Goal: Task Accomplishment & Management: Manage account settings

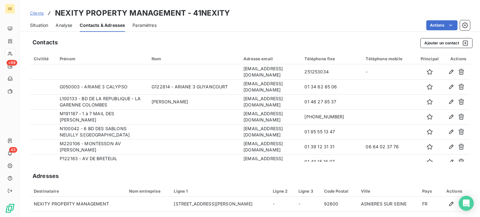
scroll to position [204, 0]
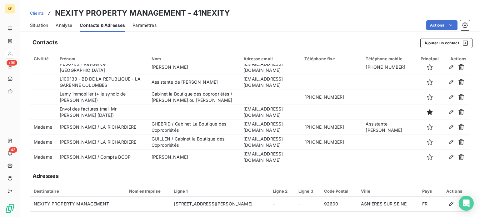
click at [37, 13] on span "Clients" at bounding box center [37, 13] width 14 height 5
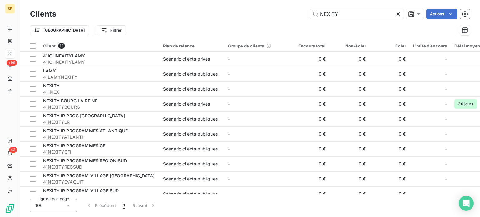
drag, startPoint x: 348, startPoint y: 16, endPoint x: 239, endPoint y: 19, distance: 109.3
click at [239, 19] on div "Clients NEXITY Actions" at bounding box center [250, 13] width 440 height 13
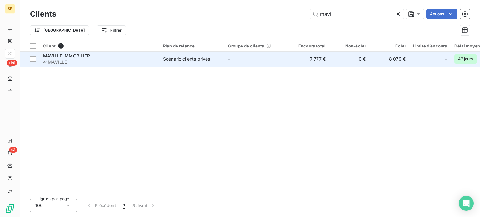
type input "mavil"
click at [99, 60] on span "41MAVILLE" at bounding box center [99, 62] width 112 height 6
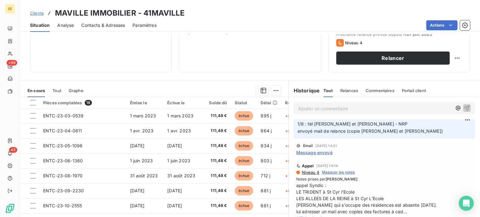
scroll to position [219, 0]
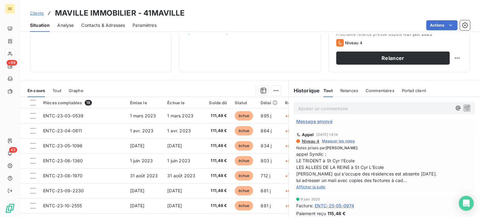
click at [343, 101] on div "Ajouter un commentaire ﻿" at bounding box center [383, 108] width 191 height 22
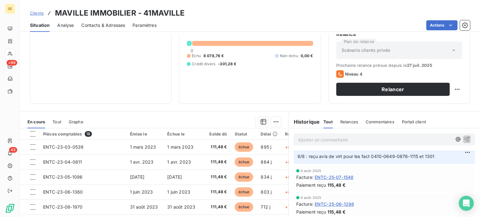
scroll to position [0, 0]
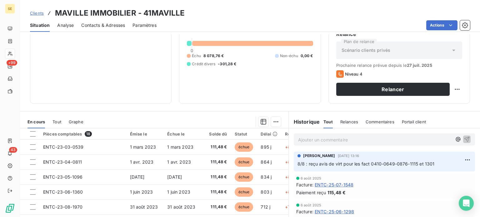
click at [358, 139] on p "Ajouter un commentaire ﻿" at bounding box center [375, 140] width 154 height 8
click at [413, 141] on span "12/8 : relancé de nouveau [PERSON_NAME] concernant les fact 0539" at bounding box center [371, 138] width 146 height 5
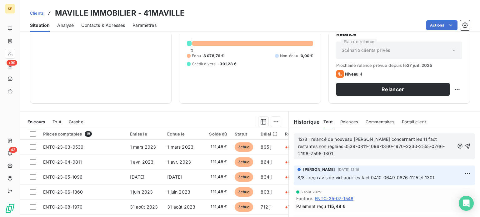
click at [379, 139] on span "12/8 : relancé de nouveau [PERSON_NAME] concernant les 11 fact restantes non ré…" at bounding box center [371, 146] width 146 height 20
click at [379, 155] on p "12/8 : relancé de nouveau [PERSON_NAME] par mail, concernant les 11 fact restan…" at bounding box center [376, 147] width 156 height 22
click at [465, 146] on icon "button" at bounding box center [467, 146] width 5 height 5
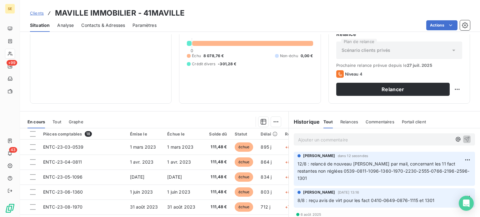
click at [92, 23] on span "Contacts & Adresses" at bounding box center [103, 25] width 44 height 6
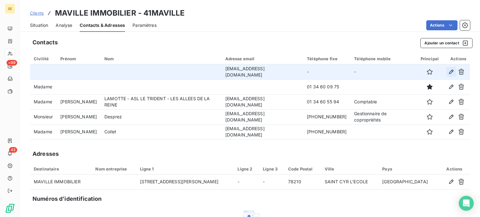
click at [448, 71] on icon "button" at bounding box center [451, 72] width 6 height 6
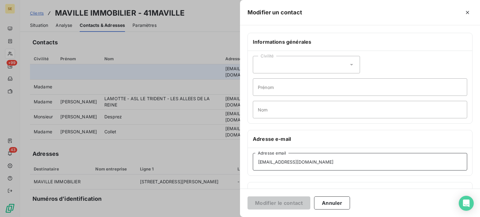
click at [275, 161] on input "[EMAIL_ADDRESS][DOMAIN_NAME]" at bounding box center [360, 161] width 214 height 17
type input "[EMAIL_ADDRESS][DOMAIN_NAME]"
click at [247, 196] on button "Modifier le contact" at bounding box center [278, 202] width 63 height 13
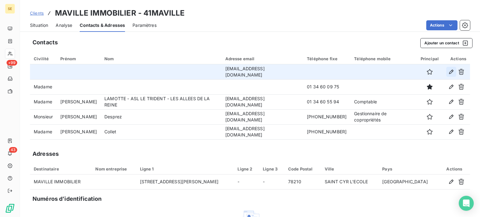
click at [448, 72] on icon "button" at bounding box center [451, 72] width 6 height 6
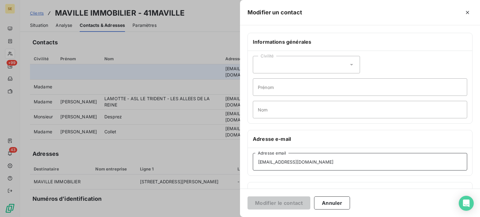
click at [329, 163] on input "[EMAIL_ADDRESS][DOMAIN_NAME]" at bounding box center [360, 161] width 214 height 17
type input "[EMAIL_ADDRESS][DOMAIN_NAME]"
click at [269, 207] on button "Modifier le contact" at bounding box center [278, 202] width 63 height 13
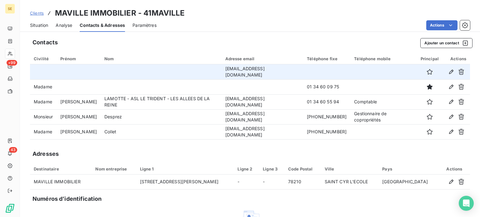
click at [144, 38] on div "Contacts Ajouter un contact" at bounding box center [252, 43] width 440 height 10
click at [38, 13] on span "Clients" at bounding box center [37, 13] width 14 height 5
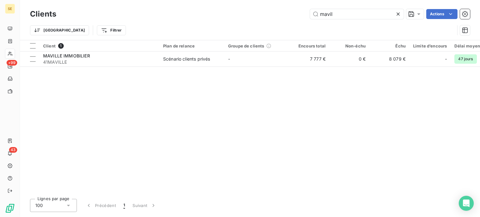
drag, startPoint x: 343, startPoint y: 17, endPoint x: 284, endPoint y: 17, distance: 59.3
click at [284, 17] on div "mavil Actions" at bounding box center [267, 14] width 406 height 10
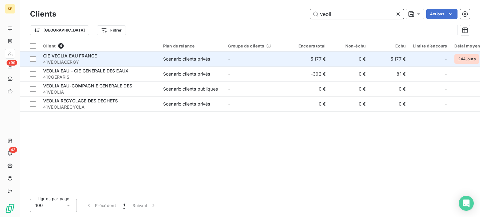
type input "veoli"
click at [125, 59] on span "41VEOLIACERGY" at bounding box center [99, 62] width 112 height 6
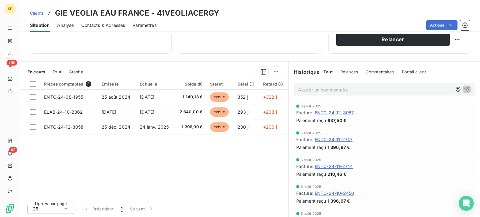
click at [106, 23] on span "Contacts & Adresses" at bounding box center [103, 25] width 44 height 6
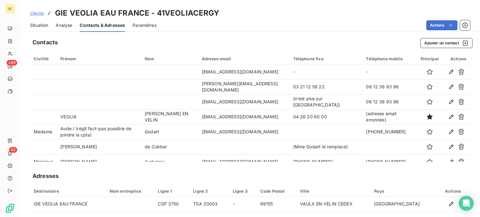
click at [44, 25] on span "Situation" at bounding box center [39, 25] width 18 height 6
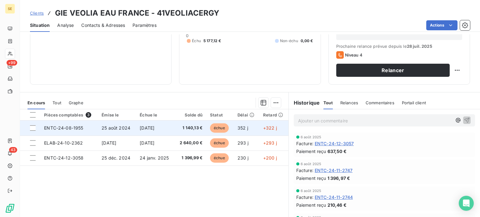
scroll to position [94, 0]
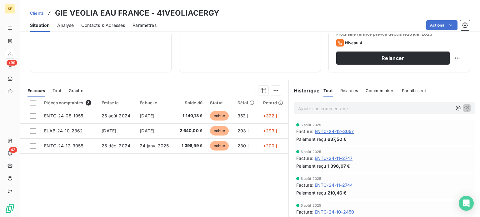
click at [304, 110] on p "Ajouter un commentaire ﻿" at bounding box center [375, 109] width 154 height 8
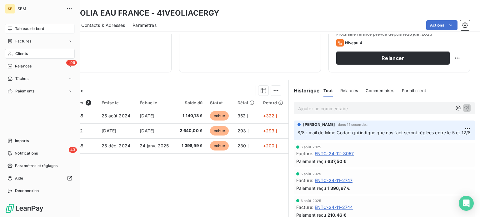
click at [9, 28] on icon at bounding box center [9, 28] width 5 height 5
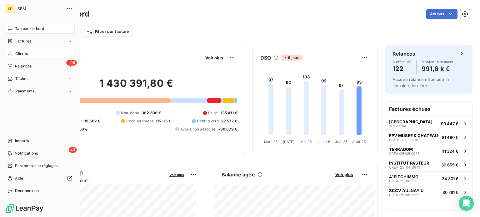
click at [22, 52] on span "Clients" at bounding box center [21, 54] width 12 height 6
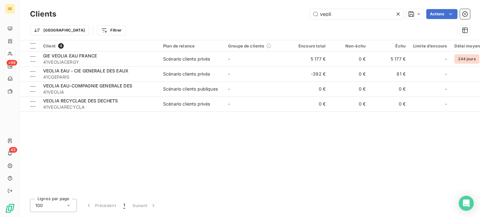
drag, startPoint x: 348, startPoint y: 13, endPoint x: 270, endPoint y: 22, distance: 78.2
click at [270, 22] on div "Clients veoli Actions Trier Filtrer" at bounding box center [250, 23] width 440 height 32
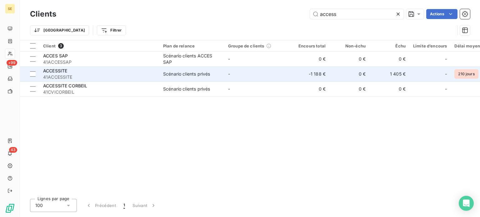
type input "access"
click at [85, 72] on div "ACCESSITE" at bounding box center [99, 71] width 112 height 6
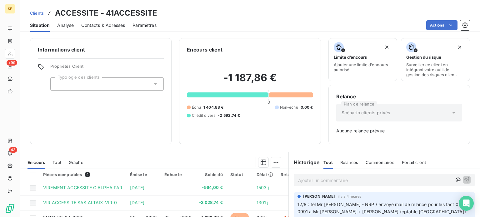
scroll to position [90, 0]
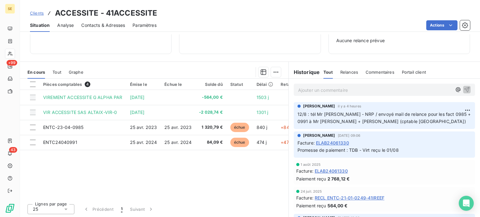
click at [103, 24] on span "Contacts & Adresses" at bounding box center [103, 25] width 44 height 6
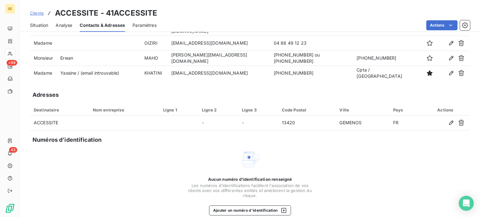
scroll to position [58, 0]
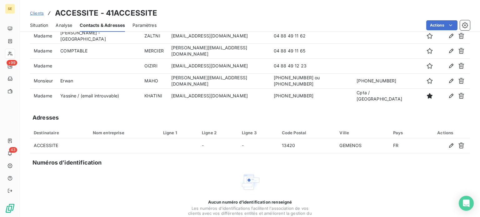
click at [198, 14] on div "Clients ACCESSITE - 41ACCESSITE" at bounding box center [250, 12] width 460 height 11
click at [44, 27] on span "Situation" at bounding box center [39, 25] width 18 height 6
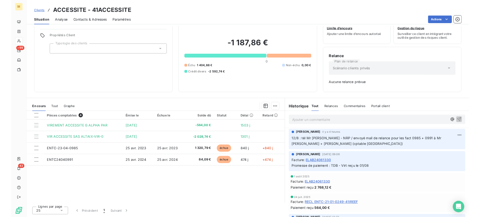
scroll to position [20, 0]
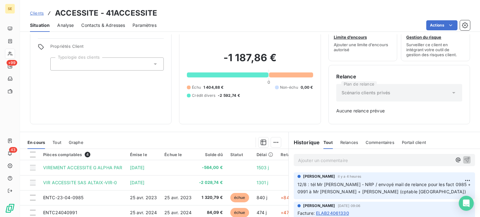
click at [112, 24] on span "Contacts & Adresses" at bounding box center [103, 25] width 44 height 6
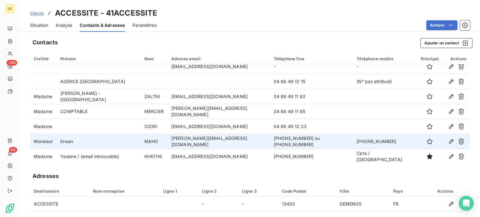
scroll to position [7, 0]
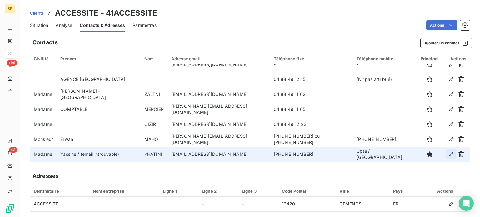
click at [448, 153] on icon "button" at bounding box center [451, 154] width 6 height 6
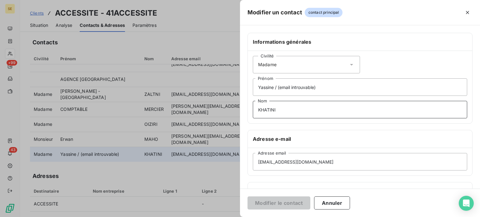
click at [272, 110] on input "KHATINI" at bounding box center [360, 109] width 214 height 17
type input "KHATIMI"
click at [272, 162] on input "[EMAIL_ADDRESS][DOMAIN_NAME]" at bounding box center [360, 161] width 214 height 17
type input "[EMAIL_ADDRESS][DOMAIN_NAME]"
click at [247, 196] on button "Modifier le contact" at bounding box center [278, 202] width 63 height 13
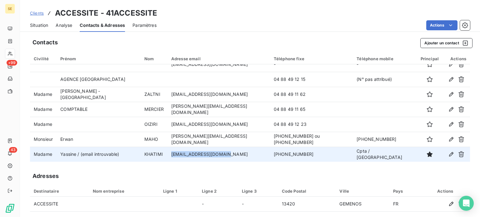
drag, startPoint x: 183, startPoint y: 155, endPoint x: 236, endPoint y: 153, distance: 52.8
click at [236, 153] on td "[EMAIL_ADDRESS][DOMAIN_NAME]" at bounding box center [218, 154] width 102 height 15
copy td "[EMAIL_ADDRESS][DOMAIN_NAME]"
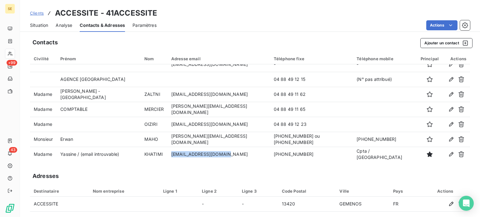
click at [40, 26] on span "Situation" at bounding box center [39, 25] width 18 height 6
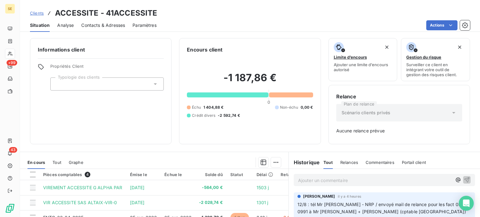
click at [93, 24] on span "Contacts & Adresses" at bounding box center [103, 25] width 44 height 6
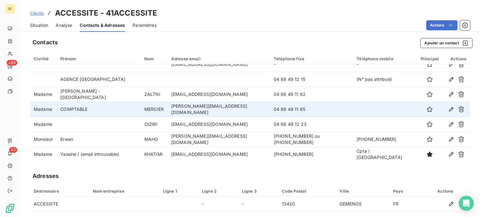
scroll to position [90, 0]
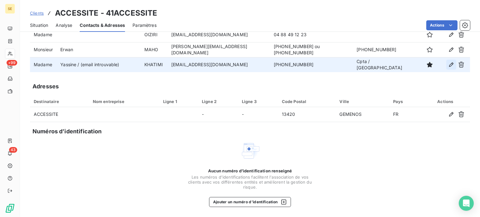
click at [449, 63] on icon "button" at bounding box center [451, 64] width 4 height 4
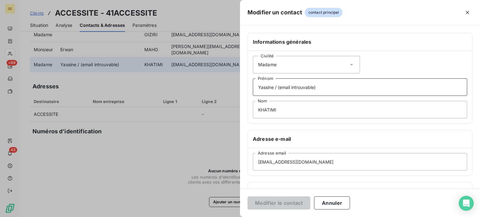
drag, startPoint x: 321, startPoint y: 86, endPoint x: 275, endPoint y: 87, distance: 45.9
click at [275, 87] on input "Yassine / (email introuvable)" at bounding box center [360, 86] width 214 height 17
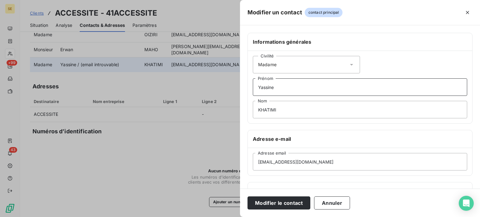
type input "Yassine"
click at [247, 196] on button "Modifier le contact" at bounding box center [278, 202] width 63 height 13
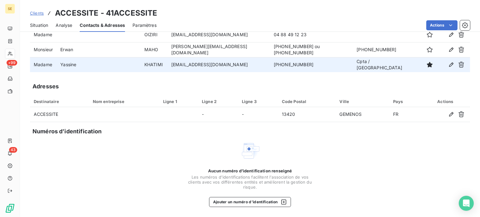
click at [41, 26] on span "Situation" at bounding box center [39, 25] width 18 height 6
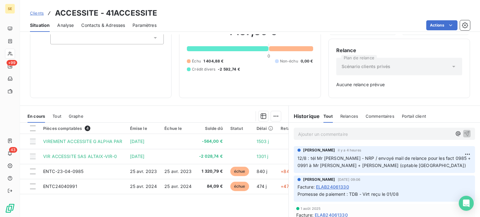
scroll to position [90, 0]
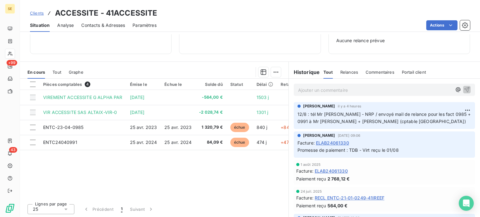
click at [342, 122] on span "12/8 : tél Mr [PERSON_NAME] - NRP / envoyé mail de relance pour les fact 0985 +…" at bounding box center [384, 117] width 175 height 12
click at [341, 88] on p "Ajouter un commentaire ﻿" at bounding box center [375, 90] width 154 height 8
click at [38, 10] on link "Clients" at bounding box center [37, 13] width 14 height 6
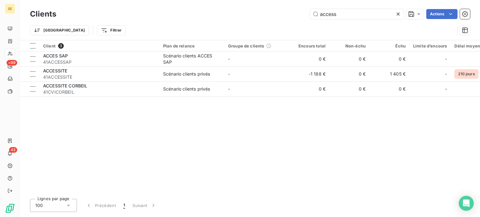
drag, startPoint x: 350, startPoint y: 12, endPoint x: 274, endPoint y: 17, distance: 76.7
click at [274, 17] on div "access Actions" at bounding box center [267, 14] width 406 height 10
click at [378, 116] on div "Client 3 Plan de relance Groupe de clients Encours total Non-échu Échu Limite d…" at bounding box center [250, 117] width 460 height 154
drag, startPoint x: 349, startPoint y: 14, endPoint x: 248, endPoint y: 11, distance: 100.6
click at [248, 11] on div "access Actions" at bounding box center [267, 14] width 406 height 10
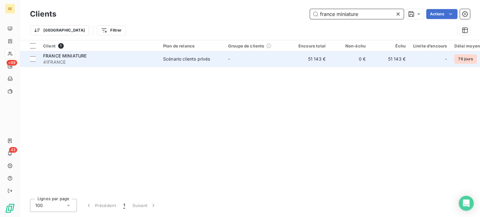
type input "france miniature"
click at [90, 60] on span "41FRANCE" at bounding box center [99, 62] width 112 height 6
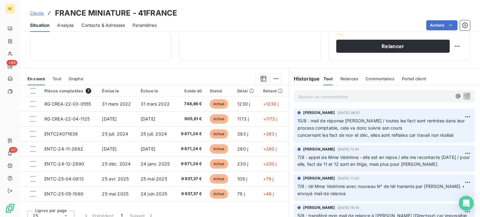
scroll to position [112, 0]
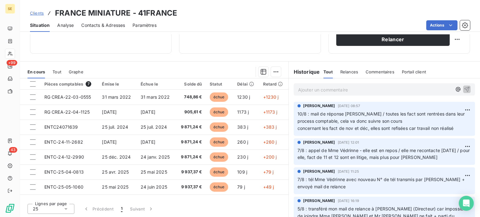
click at [96, 25] on span "Contacts & Adresses" at bounding box center [103, 25] width 44 height 6
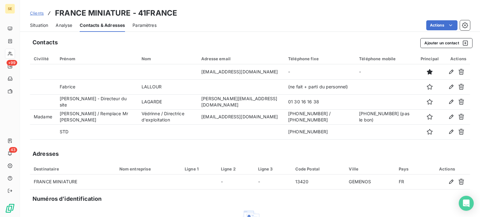
click at [181, 26] on div "Actions" at bounding box center [317, 25] width 306 height 10
click at [37, 25] on span "Situation" at bounding box center [39, 25] width 18 height 6
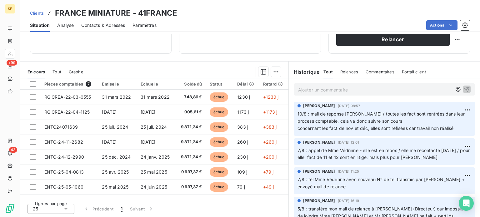
click at [36, 12] on span "Clients" at bounding box center [37, 13] width 14 height 5
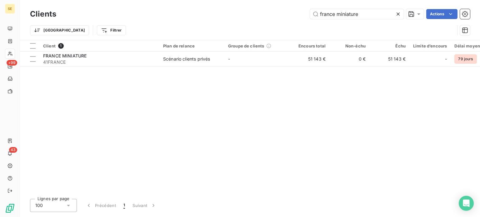
drag, startPoint x: 365, startPoint y: 15, endPoint x: 291, endPoint y: 14, distance: 74.6
click at [291, 14] on div "france miniature Actions" at bounding box center [267, 14] width 406 height 10
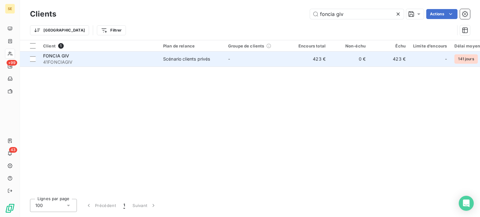
type input "foncia giv"
click at [68, 60] on span "41FONCIAGIV" at bounding box center [99, 62] width 112 height 6
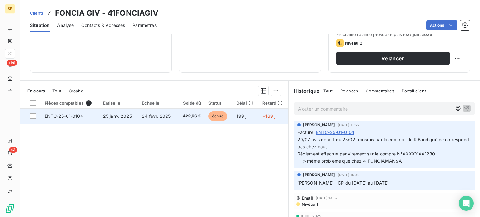
scroll to position [94, 0]
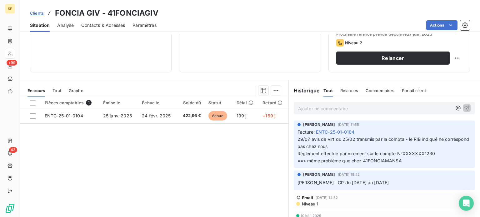
click at [104, 25] on span "Contacts & Adresses" at bounding box center [103, 25] width 44 height 6
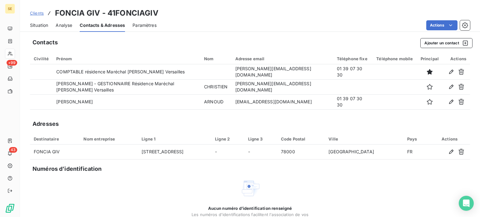
click at [32, 25] on span "Situation" at bounding box center [39, 25] width 18 height 6
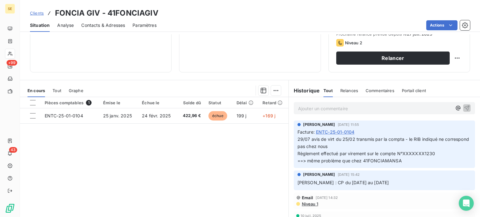
click at [101, 25] on span "Contacts & Adresses" at bounding box center [103, 25] width 44 height 6
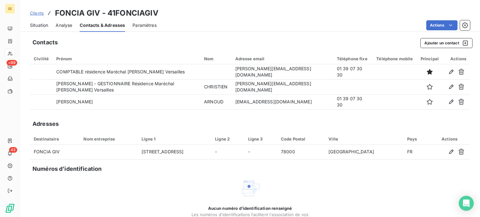
click at [39, 25] on span "Situation" at bounding box center [39, 25] width 18 height 6
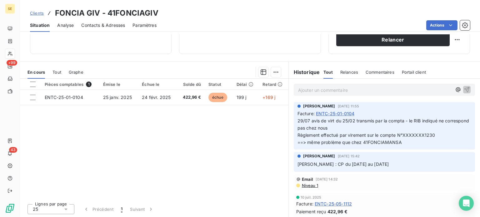
scroll to position [112, 0]
click at [108, 25] on span "Contacts & Adresses" at bounding box center [103, 25] width 44 height 6
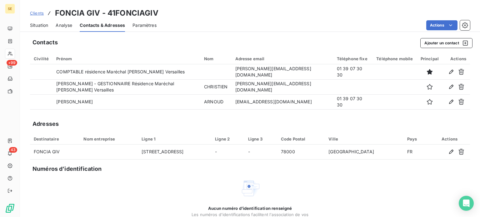
click at [183, 14] on div "Clients FONCIA GIV - 41FONCIAGIV" at bounding box center [250, 12] width 460 height 11
click at [37, 23] on span "Situation" at bounding box center [39, 25] width 18 height 6
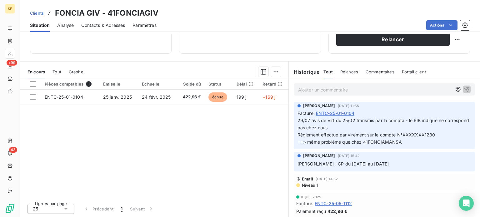
click at [116, 26] on span "Contacts & Adresses" at bounding box center [103, 25] width 44 height 6
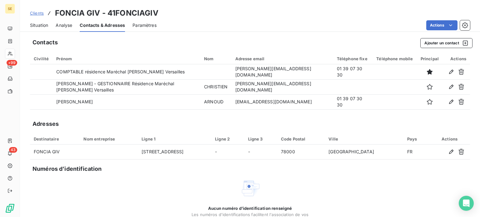
click at [45, 24] on span "Situation" at bounding box center [39, 25] width 18 height 6
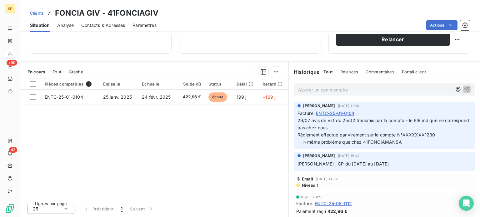
click at [112, 24] on span "Contacts & Adresses" at bounding box center [103, 25] width 44 height 6
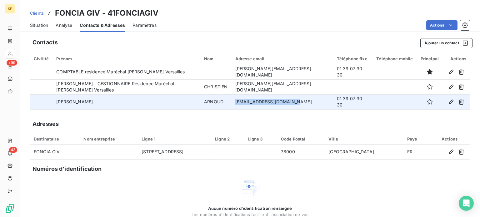
drag, startPoint x: 244, startPoint y: 101, endPoint x: 298, endPoint y: 103, distance: 54.7
click at [298, 103] on td "[EMAIL_ADDRESS][DOMAIN_NAME]" at bounding box center [281, 101] width 101 height 15
copy td "[EMAIL_ADDRESS][DOMAIN_NAME]"
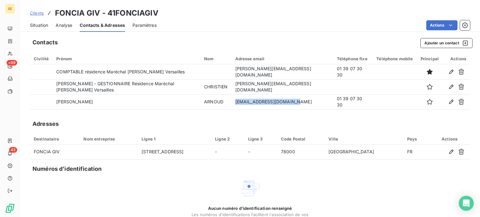
click at [38, 25] on span "Situation" at bounding box center [39, 25] width 18 height 6
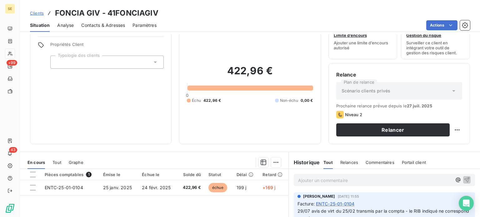
scroll to position [94, 0]
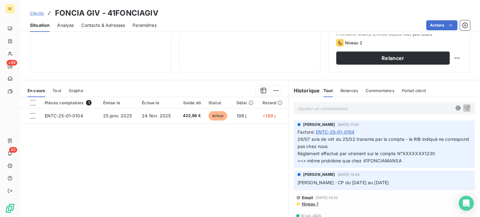
click at [39, 14] on span "Clients" at bounding box center [37, 13] width 14 height 5
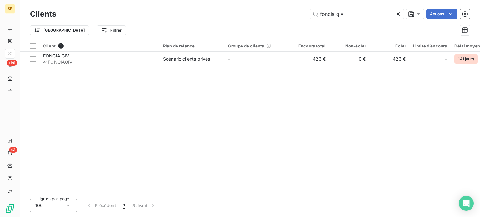
drag, startPoint x: 346, startPoint y: 12, endPoint x: 235, endPoint y: 13, distance: 111.2
click at [237, 15] on div "foncia giv Actions" at bounding box center [267, 14] width 406 height 10
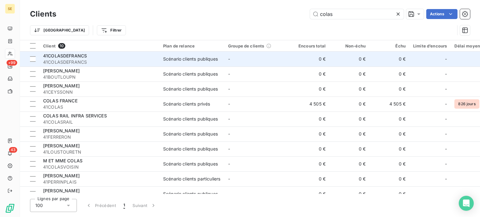
type input "colas"
click at [93, 55] on div "41COLASDEFRANCS" at bounding box center [99, 56] width 112 height 6
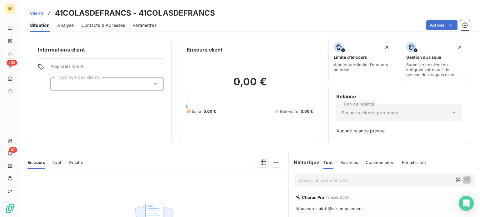
click at [37, 12] on span "Clients" at bounding box center [37, 13] width 14 height 5
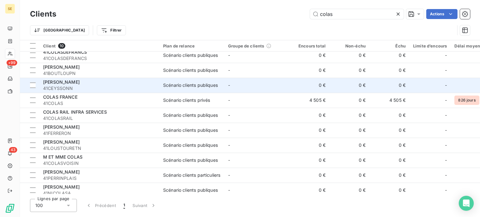
scroll to position [10, 0]
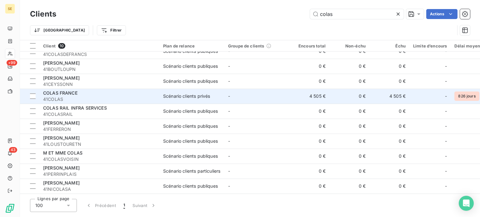
click at [93, 91] on div "COLAS FRANCE" at bounding box center [99, 93] width 112 height 6
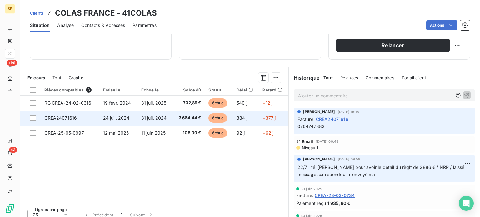
scroll to position [112, 0]
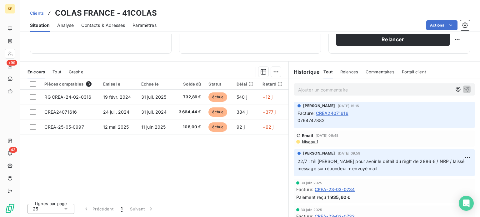
click at [101, 24] on span "Contacts & Adresses" at bounding box center [103, 25] width 44 height 6
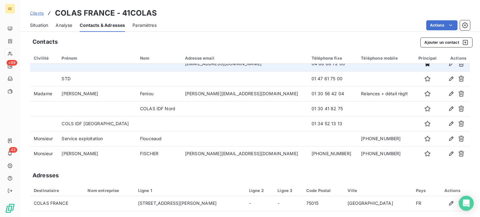
scroll to position [0, 0]
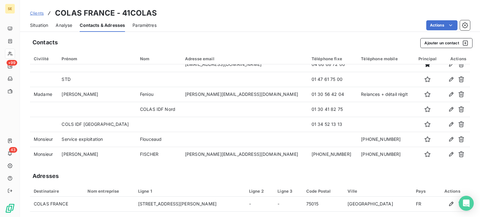
click at [41, 24] on span "Situation" at bounding box center [39, 25] width 18 height 6
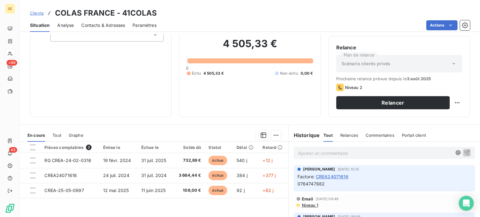
scroll to position [112, 0]
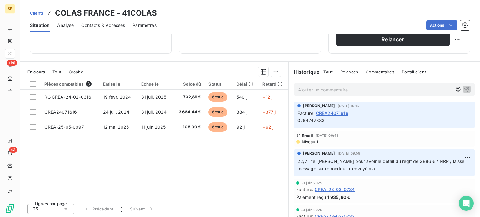
click at [322, 87] on p "Ajouter un commentaire ﻿" at bounding box center [375, 90] width 154 height 8
click at [372, 94] on div "12/8 : retour par mail de Mr [PERSON_NAME]" at bounding box center [383, 89] width 181 height 12
click at [362, 93] on div "12/8 : retour par mail de Mr [PERSON_NAME]" at bounding box center [383, 89] width 181 height 12
click at [363, 92] on p "12/8 : retour par mail de Mr [PERSON_NAME]" at bounding box center [375, 89] width 154 height 7
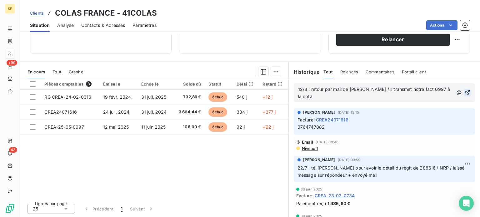
click at [464, 94] on icon "button" at bounding box center [466, 92] width 5 height 5
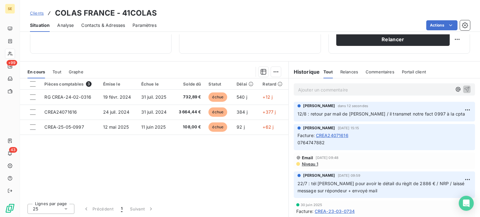
click at [35, 13] on span "Clients" at bounding box center [37, 13] width 14 height 5
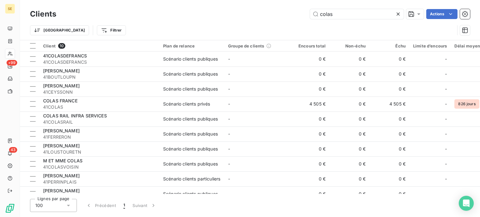
drag, startPoint x: 352, startPoint y: 13, endPoint x: 282, endPoint y: 12, distance: 70.3
click at [282, 12] on div "colas Actions" at bounding box center [267, 14] width 406 height 10
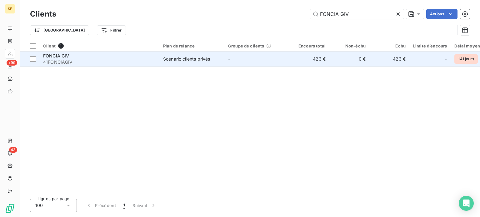
type input "FONCIA GIV"
click at [124, 65] on span "41FONCIAGIV" at bounding box center [99, 62] width 112 height 6
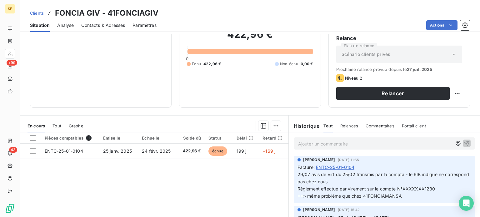
scroll to position [112, 0]
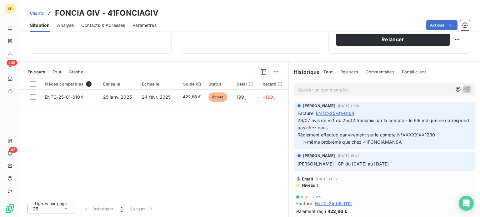
click at [330, 90] on p "Ajouter un commentaire ﻿" at bounding box center [375, 90] width 154 height 8
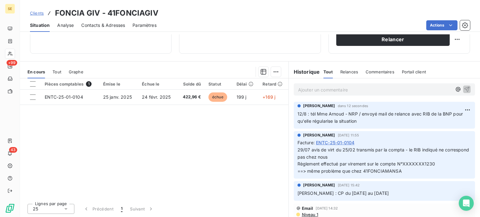
click at [36, 12] on span "Clients" at bounding box center [37, 13] width 14 height 5
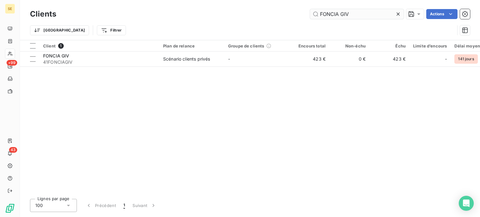
drag, startPoint x: 358, startPoint y: 12, endPoint x: 341, endPoint y: 10, distance: 17.2
click at [341, 10] on input "FONCIA GIV" at bounding box center [357, 14] width 94 height 10
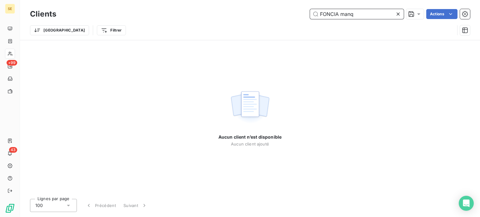
click at [358, 9] on input "FONCIA manq" at bounding box center [357, 14] width 94 height 10
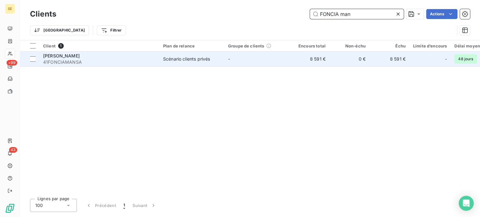
type input "FONCIA man"
click at [71, 59] on span "41FONCIAMANSA" at bounding box center [99, 62] width 112 height 6
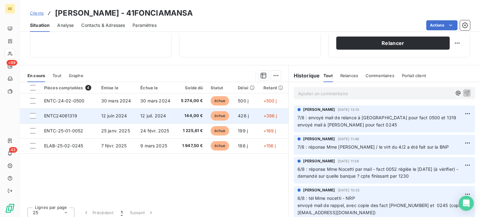
scroll to position [112, 0]
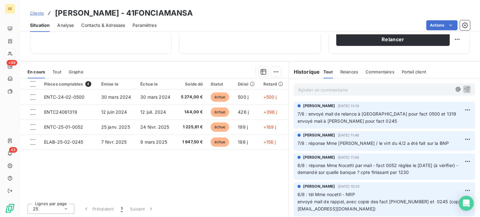
click at [318, 89] on p "Ajouter un commentaire ﻿" at bounding box center [375, 90] width 154 height 8
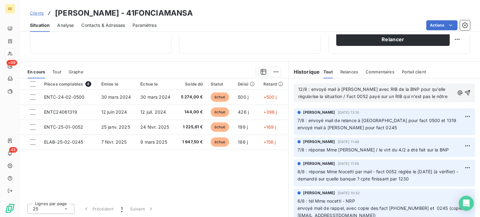
click at [376, 95] on span "12/8 : envoyé mail à [PERSON_NAME] avec RIB de la BNP pour qu'elle régularise l…" at bounding box center [372, 92] width 149 height 12
click at [464, 94] on icon "button" at bounding box center [467, 93] width 6 height 6
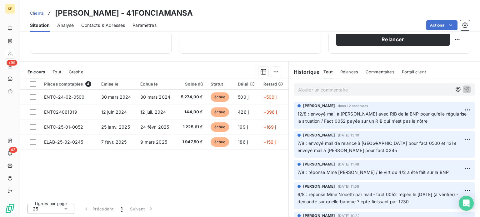
click at [37, 13] on span "Clients" at bounding box center [37, 13] width 14 height 5
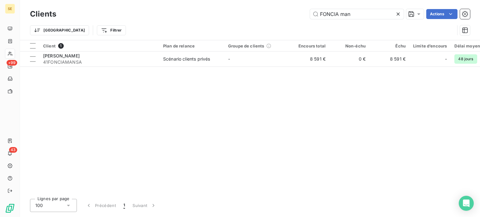
drag, startPoint x: 355, startPoint y: 13, endPoint x: 237, endPoint y: 16, distance: 118.1
click at [237, 16] on div "FONCIA man Actions" at bounding box center [267, 14] width 406 height 10
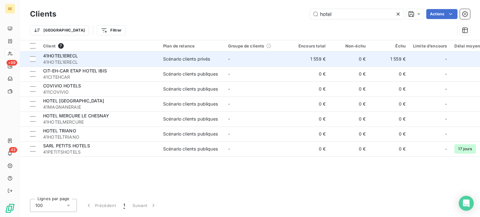
type input "hotel"
click at [68, 55] on span "41HOTEL1ERECL" at bounding box center [60, 55] width 35 height 5
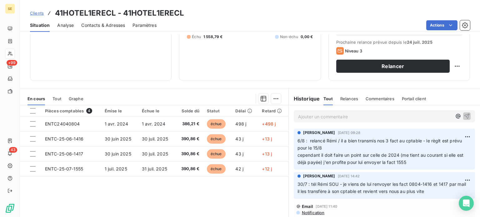
scroll to position [94, 0]
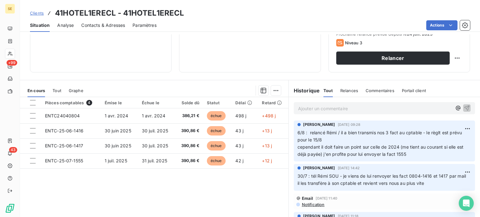
click at [34, 12] on span "Clients" at bounding box center [37, 13] width 14 height 5
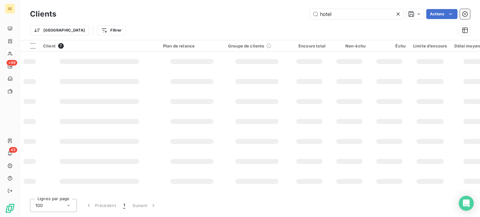
drag, startPoint x: 338, startPoint y: 12, endPoint x: 303, endPoint y: 2, distance: 35.9
click at [304, 2] on div "Clients hotel Actions Trier Filtrer" at bounding box center [250, 20] width 460 height 40
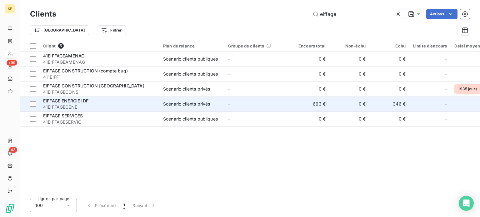
type input "eiffage"
click at [95, 101] on div "EIFFAGE ENERGIE IDF" at bounding box center [99, 101] width 112 height 6
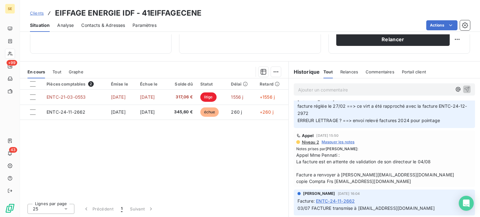
scroll to position [125, 0]
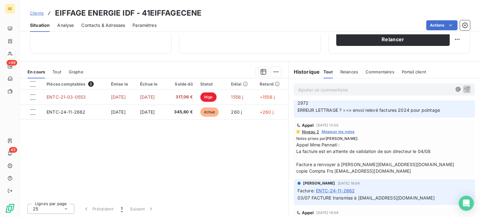
click at [304, 131] on span "Niveau 2" at bounding box center [310, 131] width 18 height 5
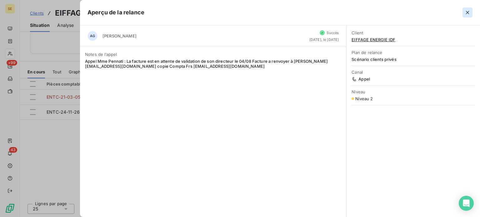
click at [466, 12] on icon "button" at bounding box center [467, 12] width 6 height 6
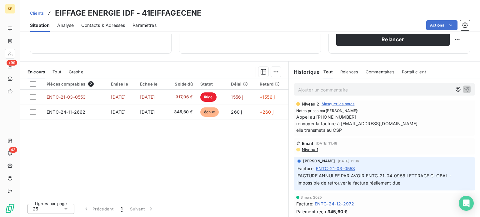
scroll to position [250, 0]
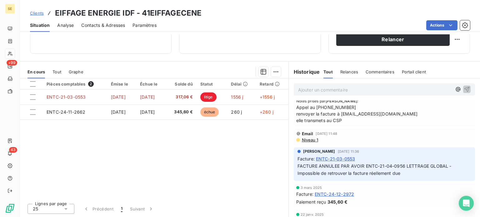
click at [35, 11] on span "Clients" at bounding box center [37, 13] width 14 height 5
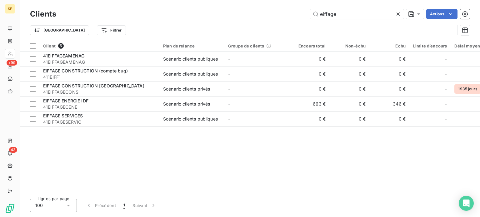
drag, startPoint x: 348, startPoint y: 13, endPoint x: 244, endPoint y: 13, distance: 103.7
click at [245, 13] on div "eiffage Actions" at bounding box center [267, 14] width 406 height 10
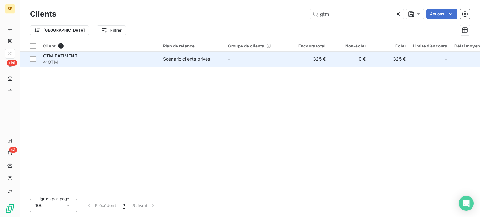
type input "gtm"
click at [53, 60] on span "41GTM" at bounding box center [99, 62] width 112 height 6
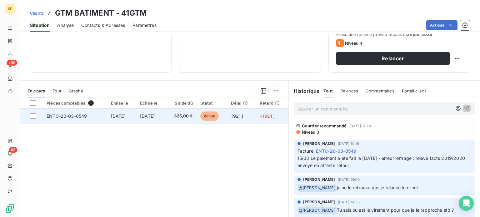
scroll to position [94, 0]
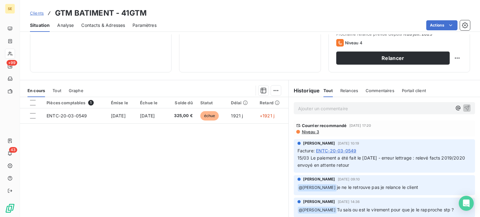
click at [309, 132] on span "Niveau 3" at bounding box center [310, 131] width 18 height 5
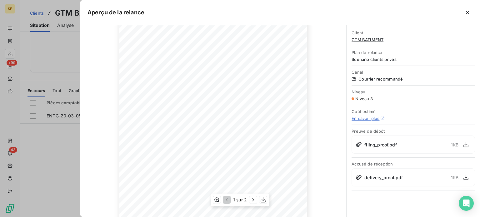
scroll to position [62, 0]
click at [467, 14] on icon "button" at bounding box center [467, 12] width 6 height 6
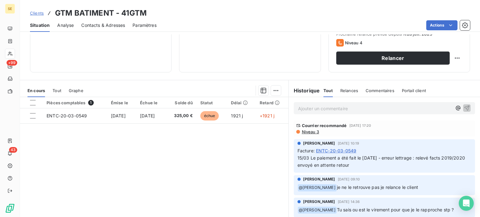
click at [37, 14] on span "Clients" at bounding box center [37, 13] width 14 height 5
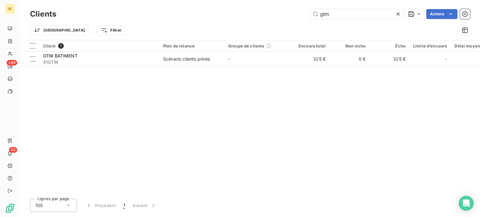
drag, startPoint x: 347, startPoint y: 13, endPoint x: 252, endPoint y: 15, distance: 94.9
click at [252, 15] on div "gtm Actions" at bounding box center [267, 14] width 406 height 10
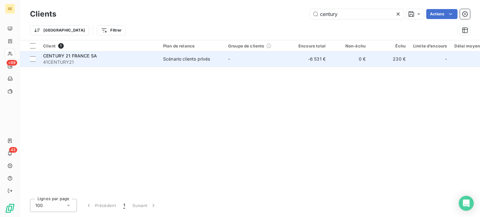
type input "century"
click at [94, 60] on span "41CENTURY21" at bounding box center [99, 62] width 112 height 6
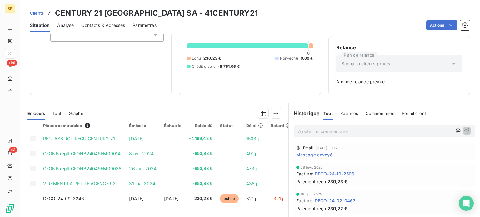
scroll to position [59, 0]
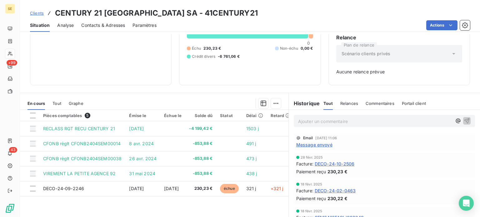
click at [304, 145] on span "Message envoyé" at bounding box center [314, 144] width 36 height 7
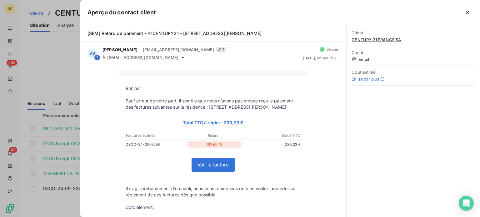
click at [202, 171] on link "Voir la facture" at bounding box center [213, 164] width 42 height 13
click at [467, 13] on icon "button" at bounding box center [467, 12] width 6 height 6
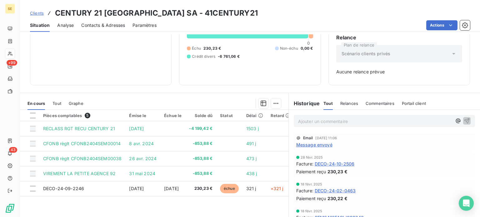
click at [114, 25] on span "Contacts & Adresses" at bounding box center [103, 25] width 44 height 6
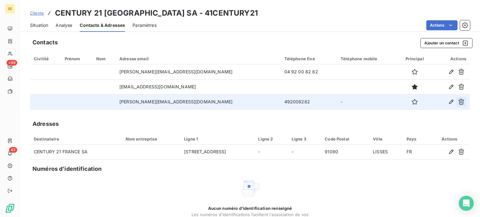
click at [459, 102] on button "button" at bounding box center [461, 102] width 10 height 10
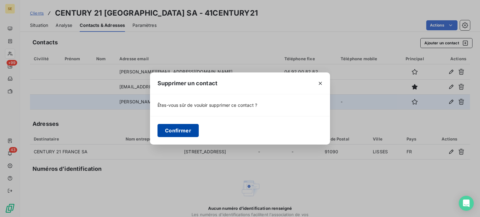
click at [185, 128] on button "Confirmer" at bounding box center [177, 130] width 41 height 13
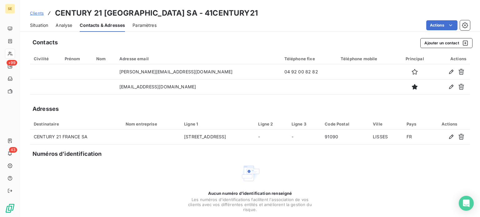
click at [39, 27] on span "Situation" at bounding box center [39, 25] width 18 height 6
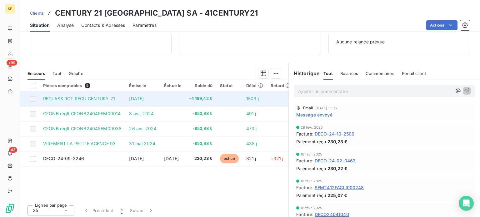
scroll to position [90, 0]
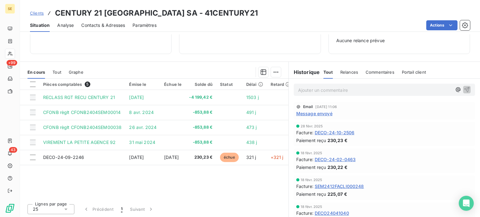
click at [312, 113] on span "Message envoyé" at bounding box center [314, 113] width 36 height 7
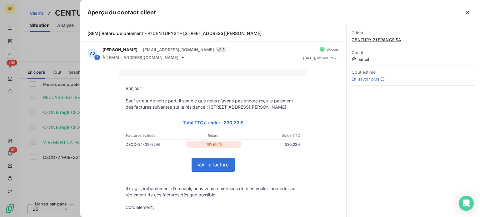
click at [466, 12] on icon "button" at bounding box center [467, 12] width 6 height 6
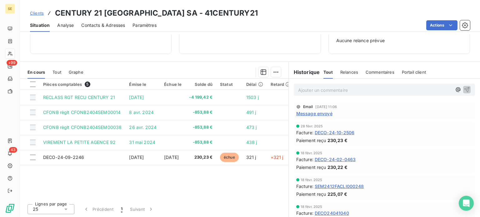
click at [101, 26] on span "Contacts & Adresses" at bounding box center [103, 25] width 44 height 6
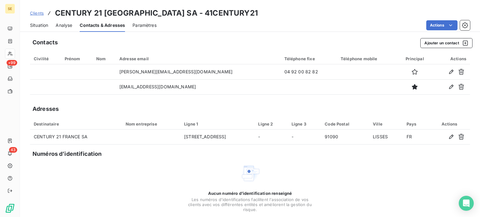
click at [39, 25] on span "Situation" at bounding box center [39, 25] width 18 height 6
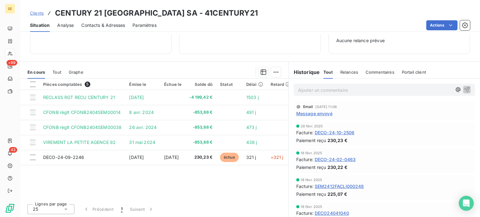
click at [318, 112] on span "Message envoyé" at bounding box center [314, 113] width 36 height 7
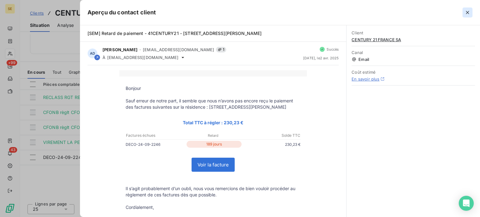
click at [467, 12] on icon "button" at bounding box center [467, 12] width 3 height 3
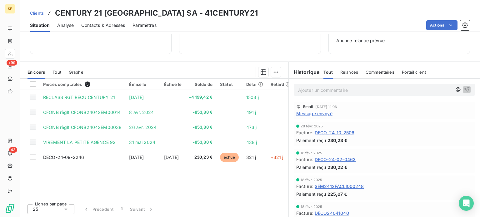
click at [102, 26] on span "Contacts & Adresses" at bounding box center [103, 25] width 44 height 6
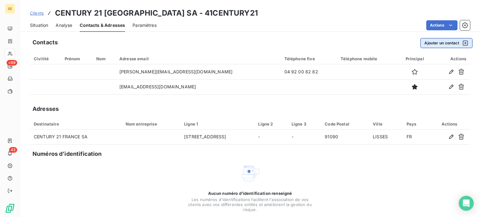
click at [443, 42] on button "Ajouter un contact" at bounding box center [446, 43] width 52 height 10
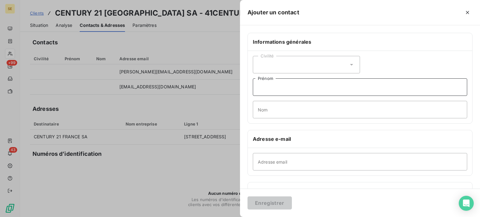
click at [278, 91] on input "Prénom" at bounding box center [360, 86] width 214 height 17
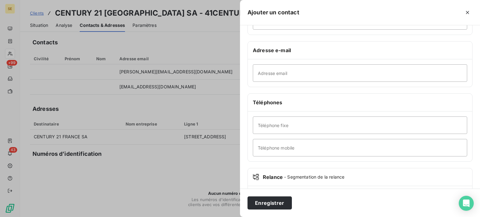
scroll to position [94, 0]
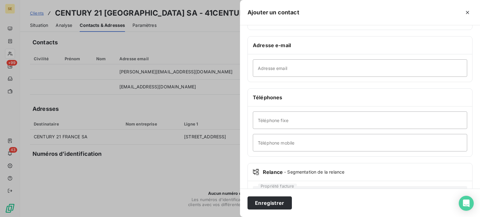
type input "Century 21 / Asnières sur Seine"
click at [291, 116] on input "Téléphone fixe" at bounding box center [360, 119] width 214 height 17
type input "[PHONE_NUMBER]"
click at [247, 196] on button "Enregistrer" at bounding box center [269, 202] width 44 height 13
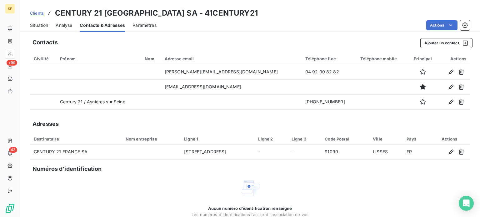
click at [256, 26] on div "Actions" at bounding box center [317, 25] width 306 height 10
click at [429, 43] on button "Ajouter un contact" at bounding box center [446, 43] width 52 height 10
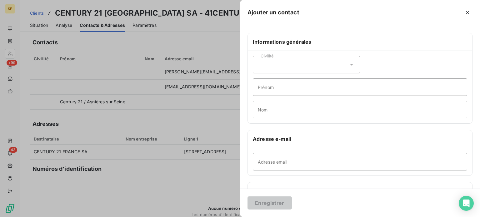
click at [348, 63] on icon at bounding box center [351, 65] width 6 height 6
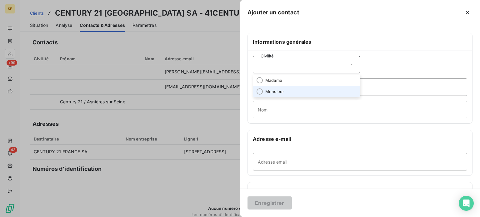
click at [278, 89] on span "Monsieur" at bounding box center [274, 92] width 19 height 6
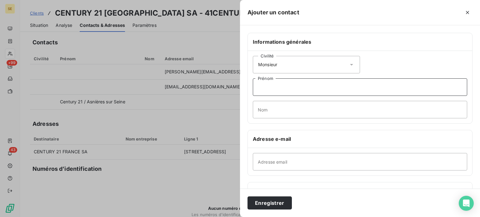
click at [280, 86] on input "Prénom" at bounding box center [360, 86] width 214 height 17
type input "Z"
type input "[PERSON_NAME]"
type input "BREBION"
drag, startPoint x: 264, startPoint y: 159, endPoint x: 268, endPoint y: 158, distance: 3.8
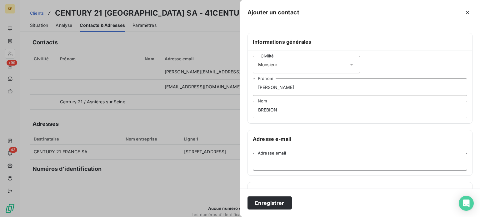
click at [264, 159] on input "Adresse email" at bounding box center [360, 161] width 214 height 17
type input "L"
type input "Q"
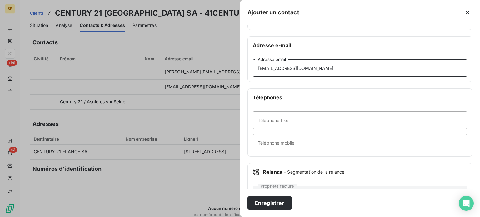
type input "[EMAIL_ADDRESS][DOMAIN_NAME]"
click at [325, 118] on input "Téléphone fixe" at bounding box center [360, 119] width 214 height 17
type input "[PHONE_NUMBER]"
click at [311, 136] on input "Téléphone mobile" at bounding box center [360, 142] width 214 height 17
type input "[PHONE_NUMBER]"
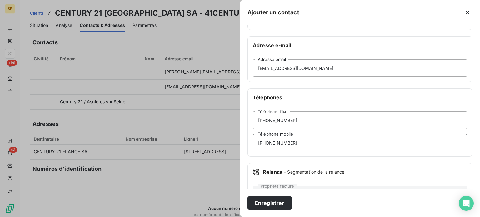
click at [247, 196] on button "Enregistrer" at bounding box center [269, 202] width 44 height 13
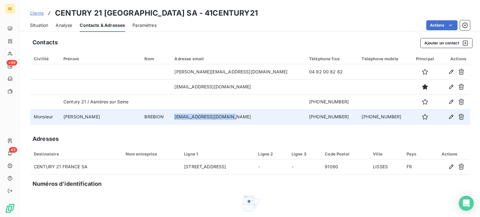
drag, startPoint x: 203, startPoint y: 116, endPoint x: 261, endPoint y: 119, distance: 58.1
click at [261, 119] on td "[EMAIL_ADDRESS][DOMAIN_NAME]" at bounding box center [237, 116] width 135 height 15
copy td "[EMAIL_ADDRESS][DOMAIN_NAME]"
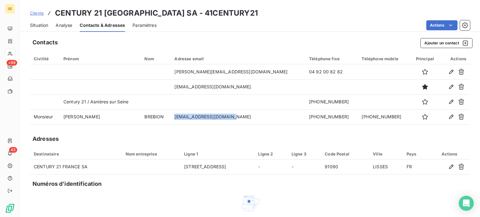
click at [42, 25] on span "Situation" at bounding box center [39, 25] width 18 height 6
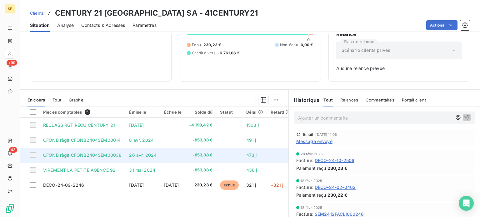
scroll to position [90, 0]
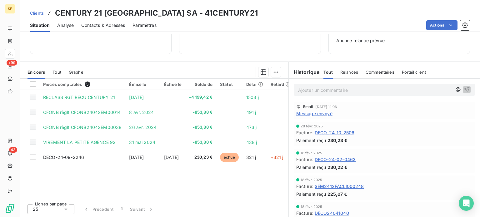
click at [320, 91] on p "Ajouter un commentaire ﻿" at bounding box center [375, 90] width 154 height 8
click at [367, 90] on p "12/8 : envoyé mail de relance" at bounding box center [375, 89] width 154 height 7
click at [378, 88] on p "12/8 : envoyé mail de relance" at bounding box center [375, 89] width 154 height 7
click at [390, 90] on p "12/8 : envoyé mail de relance" at bounding box center [375, 89] width 154 height 7
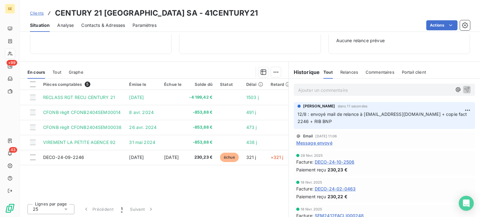
click at [32, 11] on span "Clients" at bounding box center [37, 13] width 14 height 5
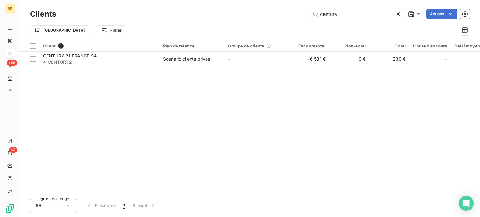
drag, startPoint x: 347, startPoint y: 16, endPoint x: 279, endPoint y: 16, distance: 68.1
click at [279, 16] on div "century Actions" at bounding box center [267, 14] width 406 height 10
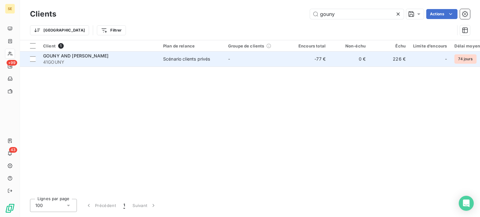
type input "gouny"
click at [134, 59] on span "41GOUNY" at bounding box center [99, 62] width 112 height 6
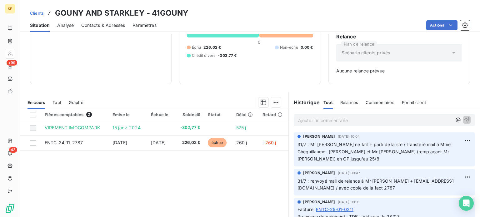
scroll to position [62, 0]
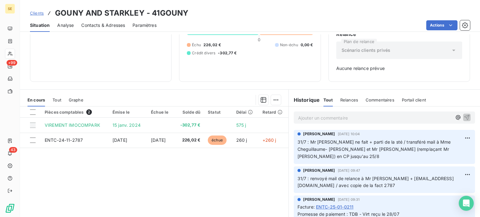
click at [38, 12] on span "Clients" at bounding box center [37, 13] width 14 height 5
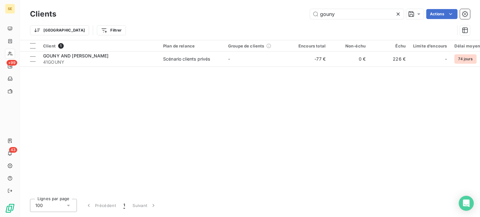
drag, startPoint x: 346, startPoint y: 14, endPoint x: 248, endPoint y: 19, distance: 98.5
click at [248, 19] on div "gouny Actions" at bounding box center [267, 14] width 406 height 10
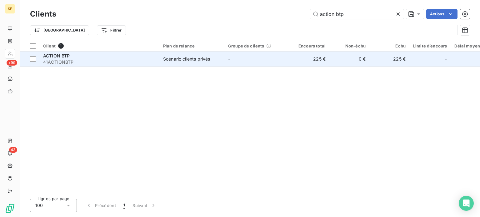
type input "action btp"
click at [63, 54] on span "ACTION BTP" at bounding box center [56, 55] width 27 height 5
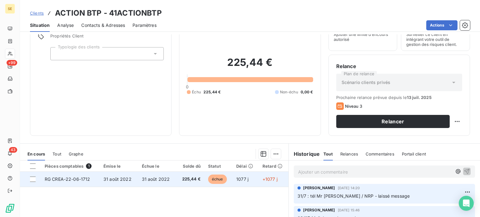
scroll to position [94, 0]
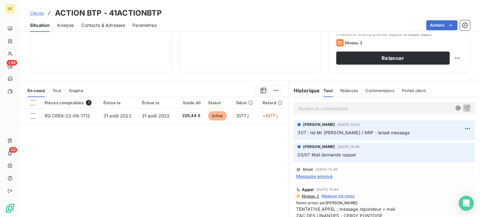
click at [91, 25] on span "Contacts & Adresses" at bounding box center [103, 25] width 44 height 6
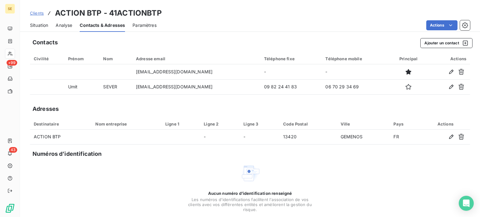
click at [44, 25] on span "Situation" at bounding box center [39, 25] width 18 height 6
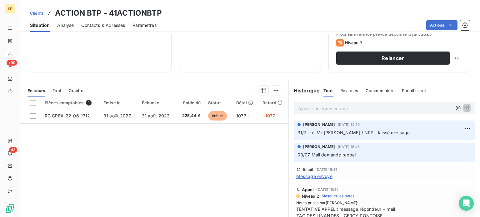
click at [313, 175] on span "Message envoyé" at bounding box center [314, 176] width 36 height 7
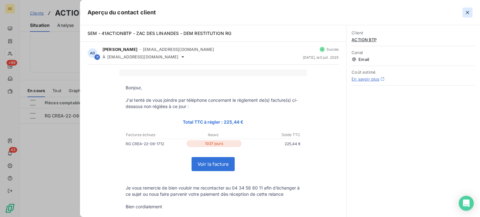
click at [468, 12] on icon "button" at bounding box center [467, 12] width 3 height 3
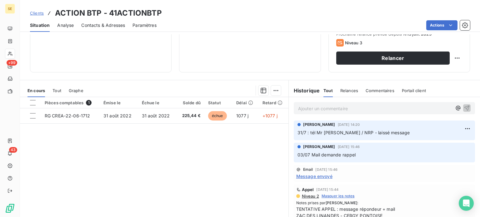
click at [35, 12] on span "Clients" at bounding box center [37, 13] width 14 height 5
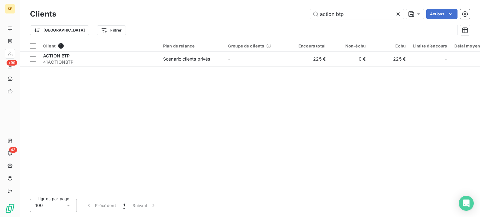
drag, startPoint x: 348, startPoint y: 15, endPoint x: 258, endPoint y: 16, distance: 89.9
click at [258, 16] on div "action btp Actions" at bounding box center [267, 14] width 406 height 10
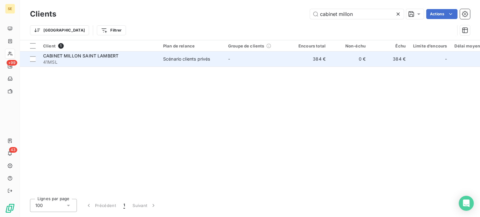
type input "cabinet millon"
click at [91, 52] on td "CABINET MILLON SAINT LAMBERT 41MSL" at bounding box center [99, 59] width 120 height 15
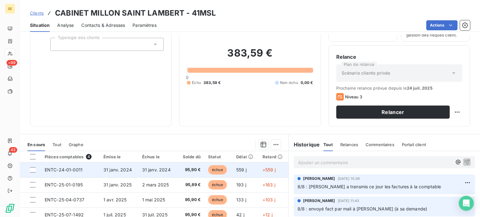
scroll to position [94, 0]
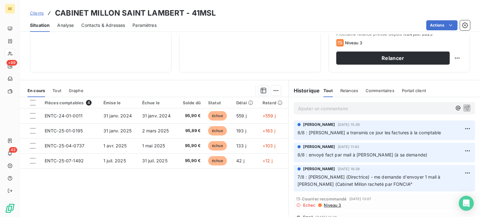
click at [37, 13] on span "Clients" at bounding box center [37, 13] width 14 height 5
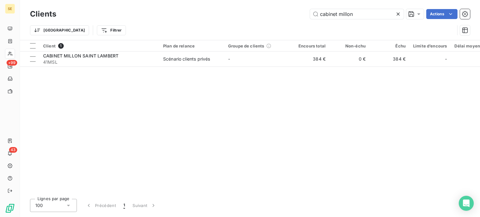
drag, startPoint x: 364, startPoint y: 15, endPoint x: 282, endPoint y: 15, distance: 82.7
click at [282, 15] on div "cabinet millon Actions" at bounding box center [267, 14] width 406 height 10
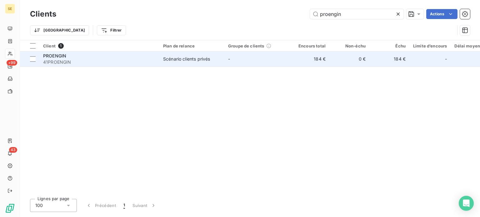
type input "proengin"
click at [132, 58] on div "PROENGIN" at bounding box center [99, 56] width 112 height 6
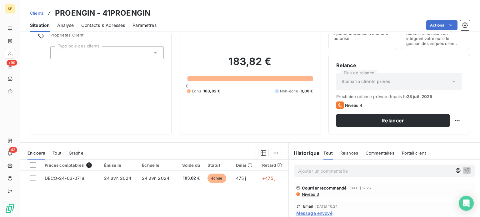
scroll to position [62, 0]
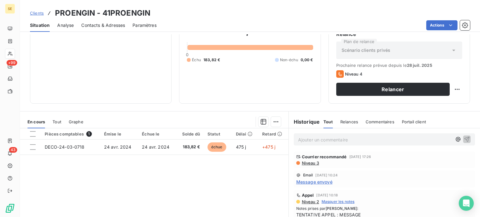
click at [33, 11] on link "Clients" at bounding box center [37, 13] width 14 height 6
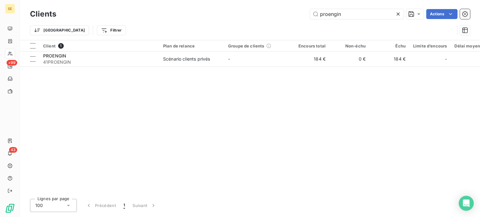
drag, startPoint x: 357, startPoint y: 10, endPoint x: 290, endPoint y: 13, distance: 67.5
click at [290, 13] on div "proengin Actions" at bounding box center [267, 14] width 406 height 10
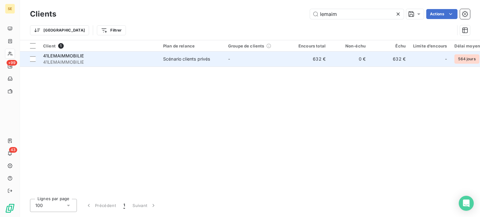
type input "lemaim"
click at [118, 53] on div "41LEMAIMMOBILIE" at bounding box center [99, 56] width 112 height 6
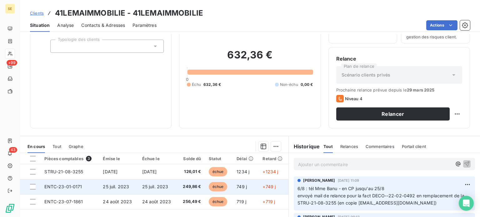
scroll to position [94, 0]
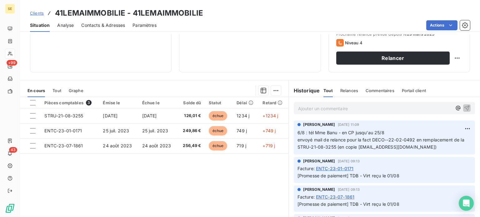
click at [35, 12] on span "Clients" at bounding box center [37, 13] width 14 height 5
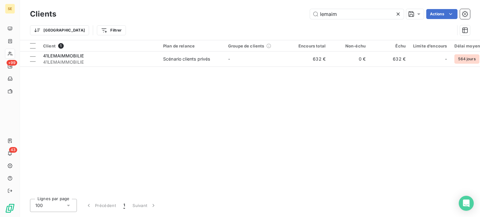
drag, startPoint x: 356, startPoint y: 16, endPoint x: 254, endPoint y: 12, distance: 101.8
click at [254, 12] on div "lemaim Actions" at bounding box center [267, 14] width 406 height 10
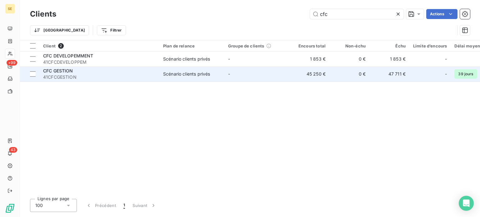
type input "cfc"
click at [109, 72] on div "CFC GESTION" at bounding box center [99, 71] width 112 height 6
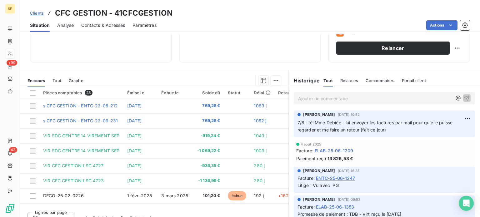
scroll to position [112, 0]
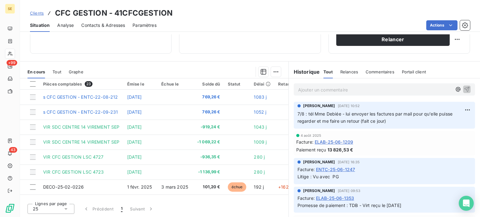
click at [39, 13] on span "Clients" at bounding box center [37, 13] width 14 height 5
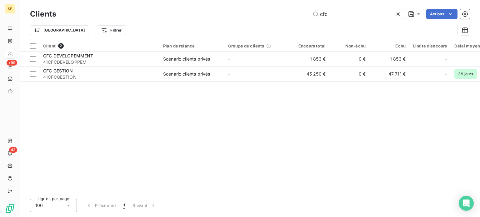
drag, startPoint x: 338, startPoint y: 16, endPoint x: 308, endPoint y: 16, distance: 30.0
click at [308, 16] on div "cfc Actions" at bounding box center [267, 14] width 406 height 10
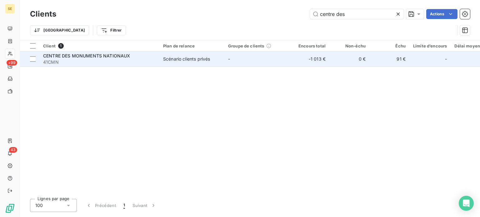
type input "centre des"
click at [136, 59] on span "41CMN" at bounding box center [99, 62] width 112 height 6
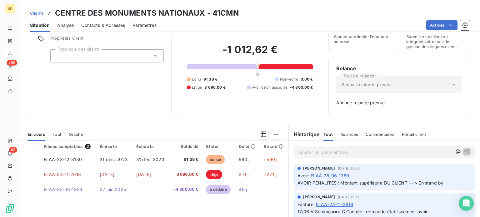
click at [236, 201] on div "Pièces comptables 3 Émise le Échue le Solde dû Statut Délai Retard ELAA-23-12-3…" at bounding box center [154, 201] width 268 height 120
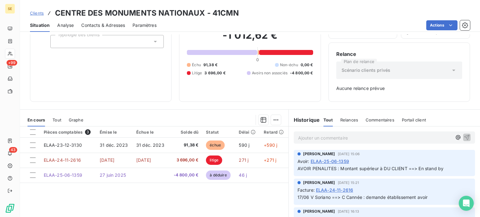
scroll to position [28, 0]
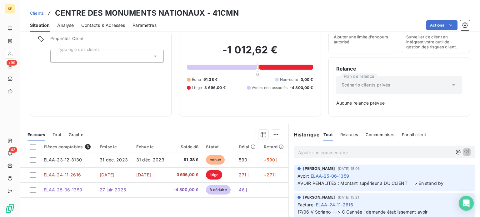
click at [35, 12] on span "Clients" at bounding box center [37, 13] width 14 height 5
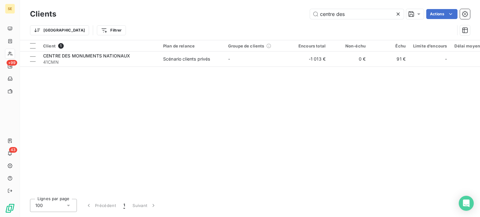
drag, startPoint x: 356, startPoint y: 11, endPoint x: 281, endPoint y: 13, distance: 75.3
click at [281, 13] on div "centre des Actions" at bounding box center [267, 14] width 406 height 10
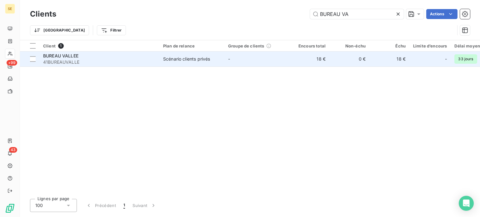
type input "BUREAU VA"
click at [96, 57] on div "BUREAU VALLEE" at bounding box center [99, 56] width 112 height 6
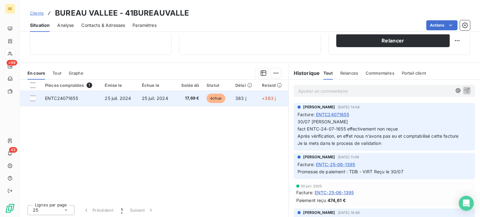
scroll to position [112, 0]
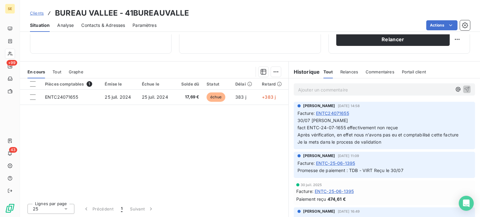
click at [34, 12] on span "Clients" at bounding box center [37, 13] width 14 height 5
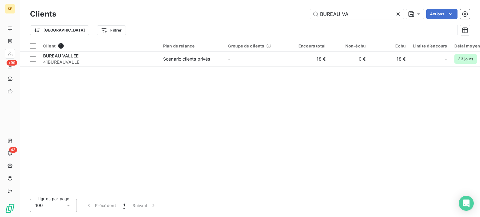
drag, startPoint x: 355, startPoint y: 13, endPoint x: 279, endPoint y: 4, distance: 76.7
click at [281, 6] on div "Clients BUREAU VA Actions Trier Filtrer" at bounding box center [250, 20] width 460 height 40
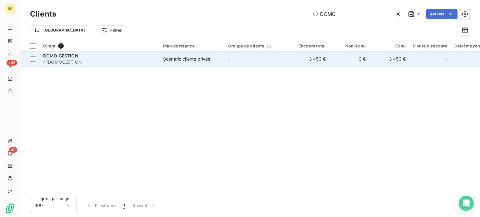
type input "DOMO"
click at [73, 61] on span "41DOMOGESTION" at bounding box center [99, 62] width 112 height 6
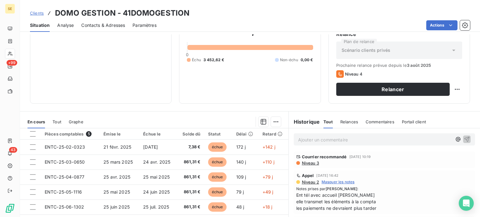
scroll to position [94, 0]
